Goal: Information Seeking & Learning: Find specific fact

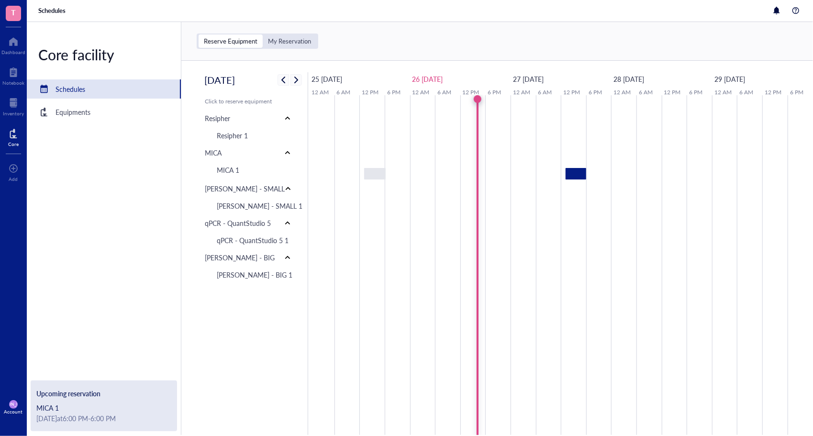
click at [0, 49] on html "T Dashboard Notebook Inventory Core To pick up a draggable item, press the spac…" at bounding box center [406, 218] width 813 height 436
click at [17, 47] on div at bounding box center [13, 41] width 24 height 15
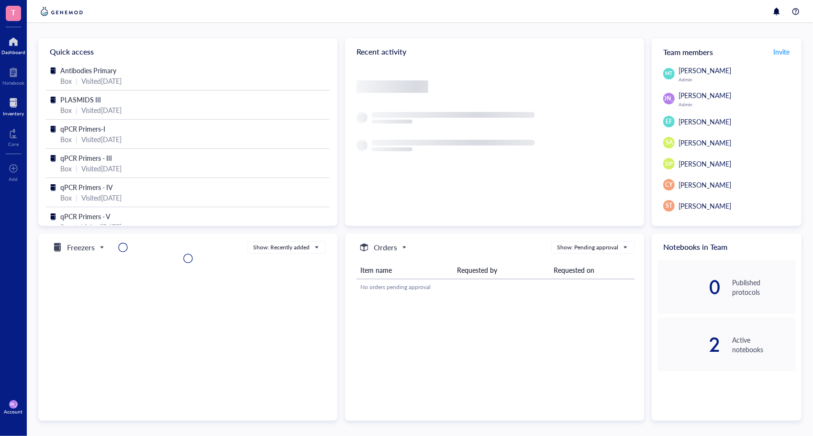
click at [11, 114] on div "Inventory" at bounding box center [13, 114] width 21 height 6
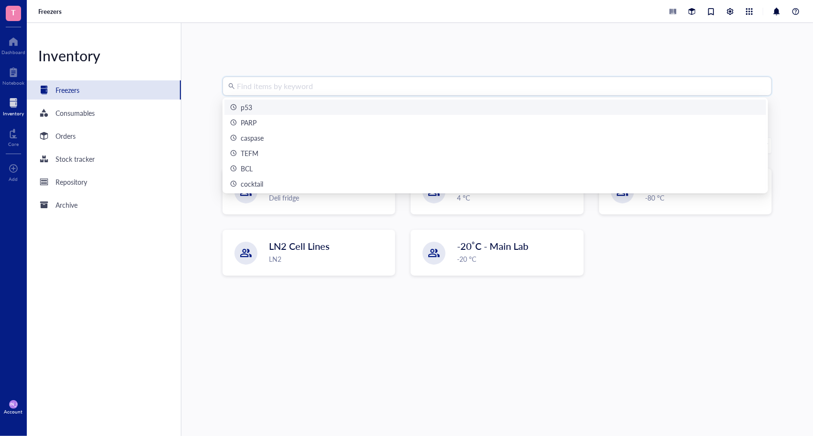
click at [299, 84] on input "search" at bounding box center [501, 86] width 529 height 18
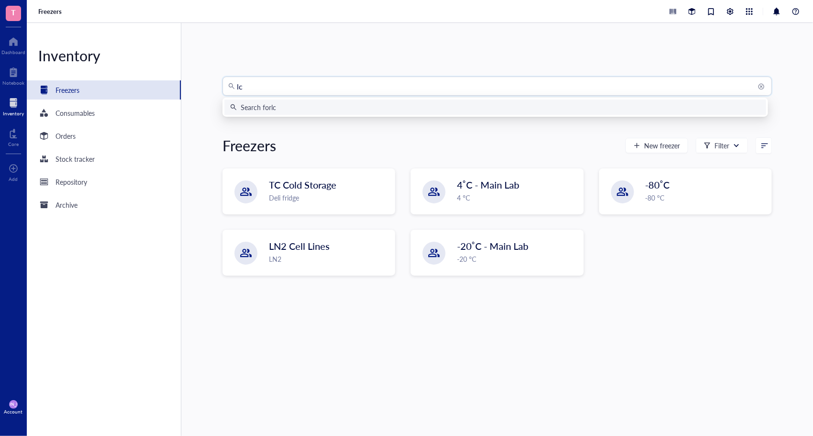
type input "lc3"
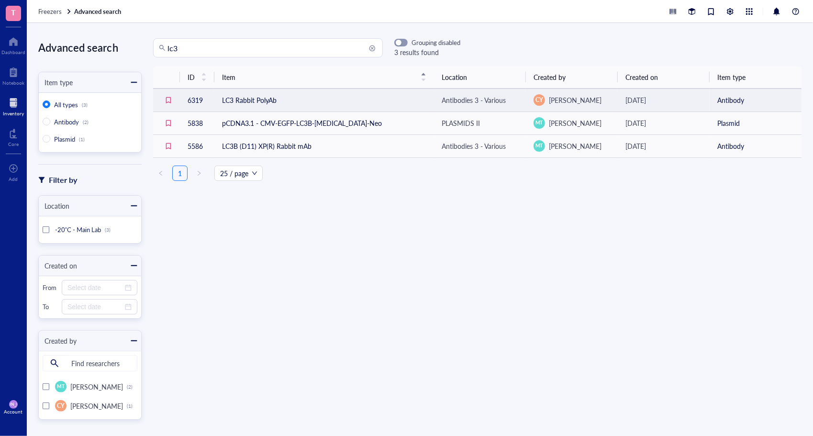
click at [228, 98] on td "LC3 Rabbit PolyAb" at bounding box center [324, 100] width 220 height 23
